Goal: Transaction & Acquisition: Purchase product/service

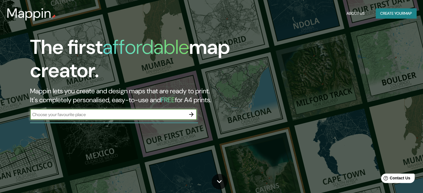
click at [171, 112] on input "text" at bounding box center [108, 115] width 156 height 6
click at [172, 114] on input "text" at bounding box center [108, 115] width 156 height 6
click at [77, 112] on input "text" at bounding box center [108, 115] width 156 height 6
type input "carranza"
click at [189, 113] on icon "button" at bounding box center [191, 114] width 7 height 7
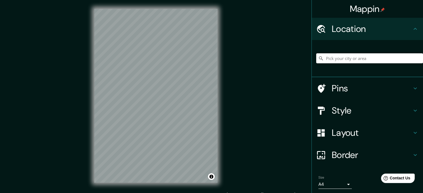
click at [320, 60] on input "Pick your city or area" at bounding box center [369, 58] width 107 height 10
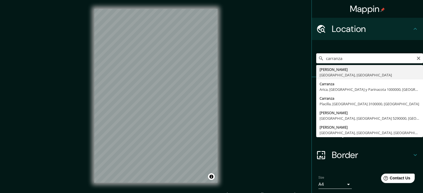
type input "[PERSON_NAME], [GEOGRAPHIC_DATA], [GEOGRAPHIC_DATA]"
